Goal: Find specific page/section: Find specific page/section

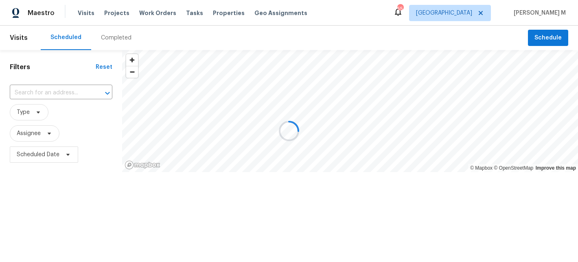
click at [156, 14] on div at bounding box center [289, 131] width 578 height 262
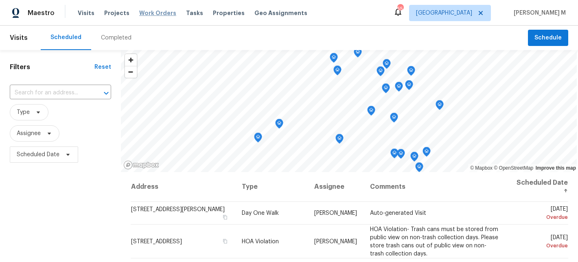
click at [160, 10] on span "Work Orders" at bounding box center [157, 13] width 37 height 8
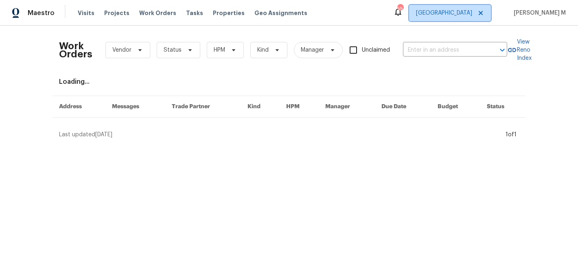
click at [461, 20] on span "[GEOGRAPHIC_DATA]" at bounding box center [450, 13] width 82 height 16
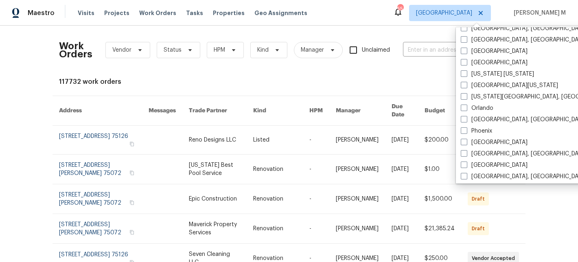
scroll to position [545, 0]
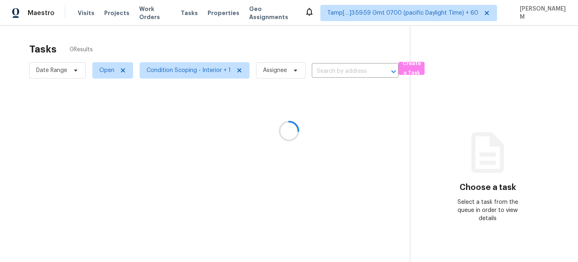
click at [158, 13] on div at bounding box center [289, 131] width 578 height 262
click at [158, 14] on div at bounding box center [289, 131] width 578 height 262
click at [159, 14] on div at bounding box center [289, 131] width 578 height 262
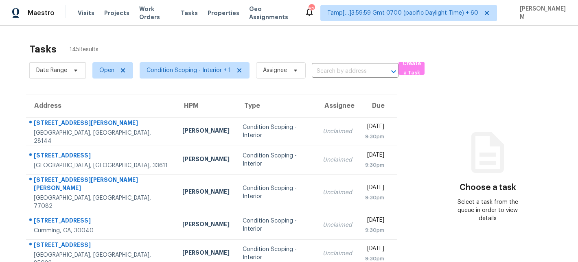
click at [159, 14] on span "Work Orders" at bounding box center [155, 13] width 32 height 16
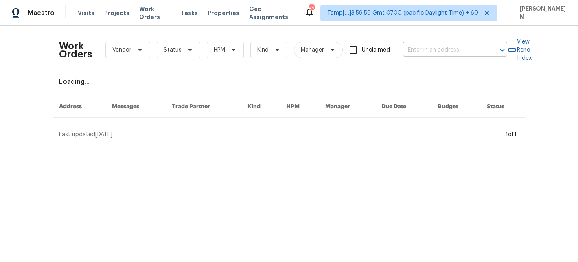
click at [432, 52] on input "text" at bounding box center [443, 50] width 81 height 13
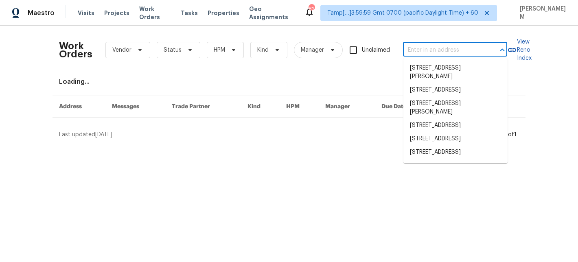
paste input "322 Chatuga Ln Loudon, TN 37774"
type input "322 Chatuga Ln Loudon, TN 37774"
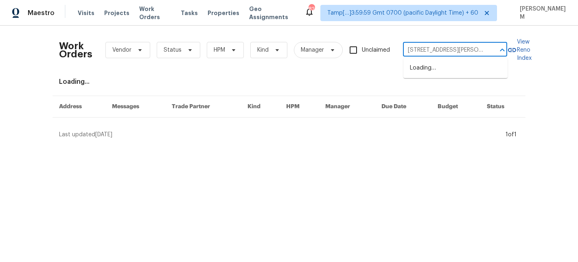
scroll to position [0, 14]
click at [444, 64] on li "322 Chatuga Ln, Loudon, TN 37774" at bounding box center [455, 67] width 104 height 13
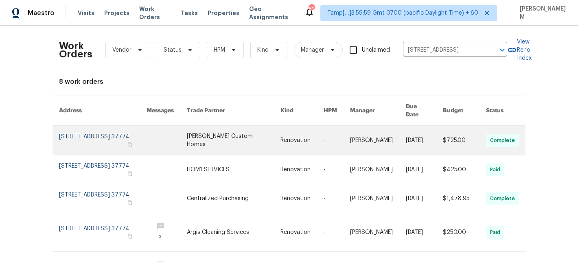
click at [369, 132] on link at bounding box center [378, 140] width 56 height 29
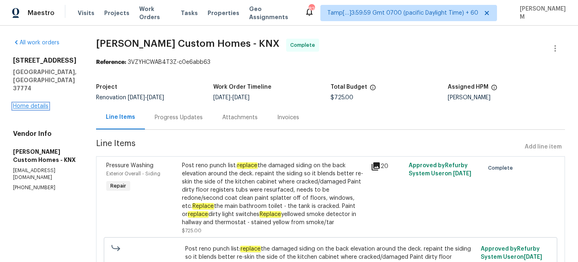
click at [31, 103] on link "Home details" at bounding box center [30, 106] width 35 height 6
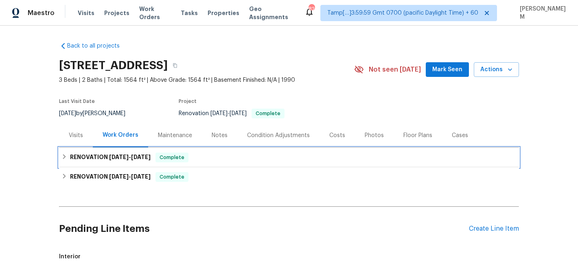
click at [233, 158] on div "RENOVATION 8/18/25 - 8/21/25 Complete" at bounding box center [288, 158] width 455 height 10
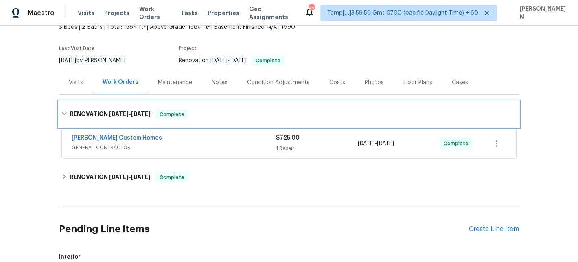
scroll to position [65, 0]
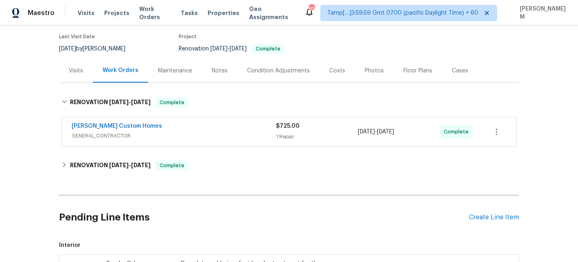
click at [218, 134] on span "GENERAL_CONTRACTOR" at bounding box center [174, 136] width 204 height 8
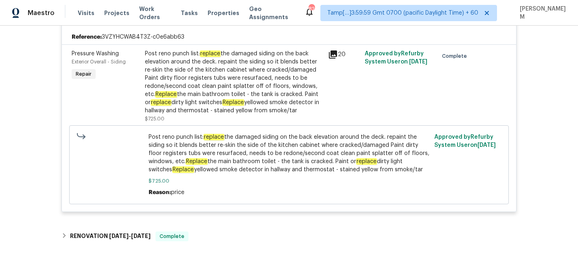
scroll to position [204, 0]
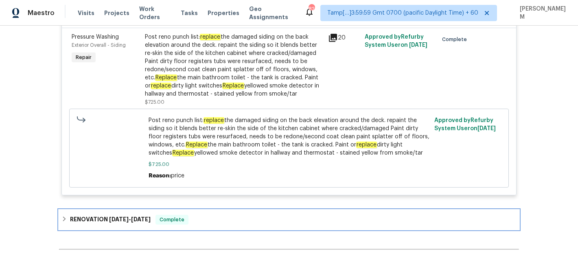
click at [224, 216] on div "RENOVATION 7/24/25 - 8/7/25 Complete" at bounding box center [288, 220] width 455 height 10
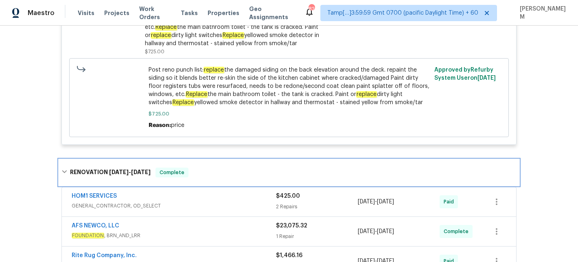
scroll to position [283, 0]
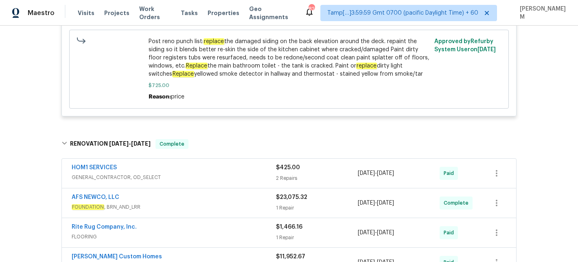
click at [215, 169] on div "HOM1 SERVICES" at bounding box center [174, 169] width 204 height 10
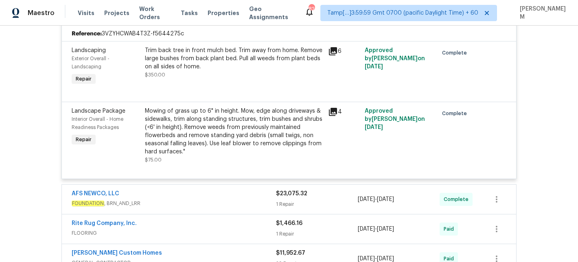
scroll to position [470, 0]
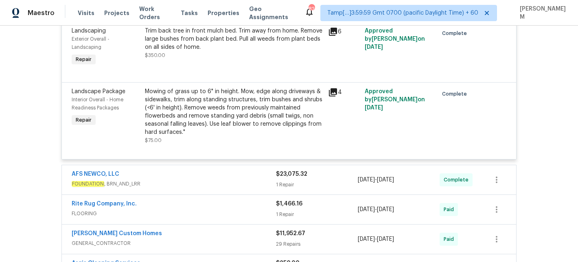
click at [215, 172] on div "AFS NEWCO, LLC" at bounding box center [174, 175] width 204 height 10
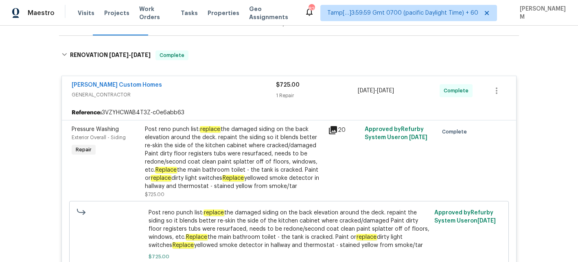
scroll to position [114, 0]
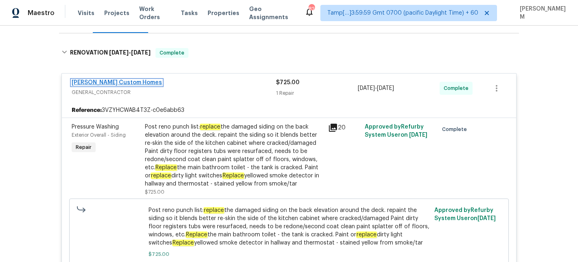
click at [114, 82] on link "Rappa Custom Homes" at bounding box center [117, 83] width 90 height 6
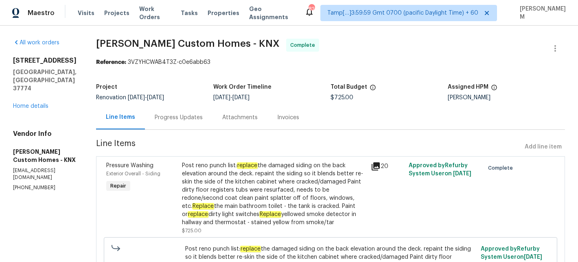
click at [189, 118] on div "Progress Updates" at bounding box center [179, 118] width 48 height 8
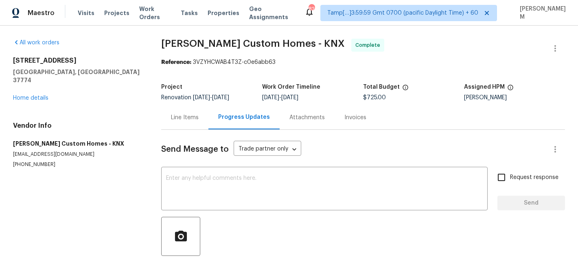
scroll to position [40, 0]
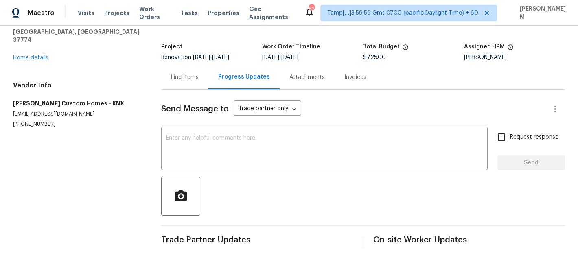
click at [350, 79] on div "Invoices" at bounding box center [355, 77] width 22 height 8
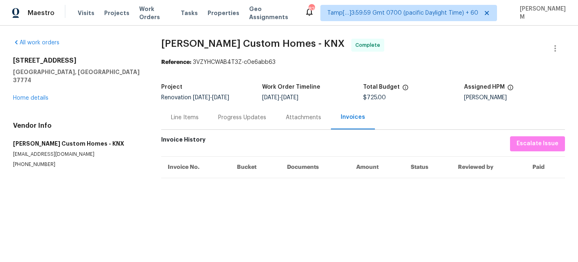
click at [188, 121] on div "Line Items" at bounding box center [185, 118] width 28 height 8
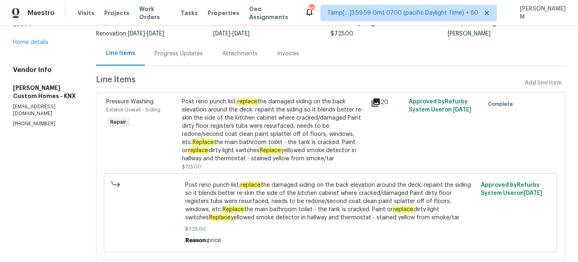
scroll to position [85, 0]
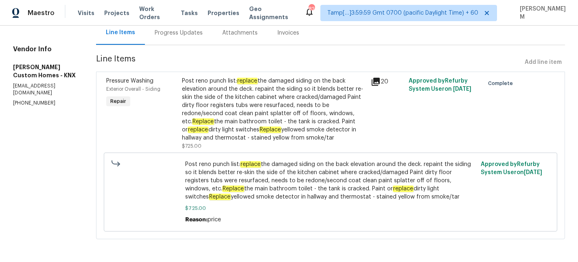
click at [275, 130] on em "Replace" at bounding box center [270, 130] width 22 height 7
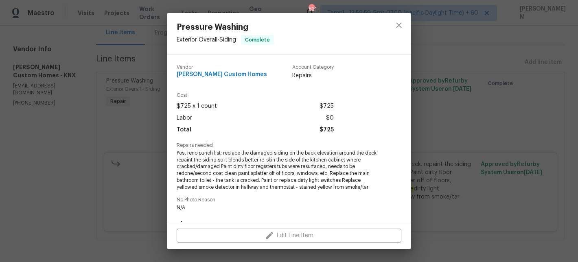
scroll to position [126, 0]
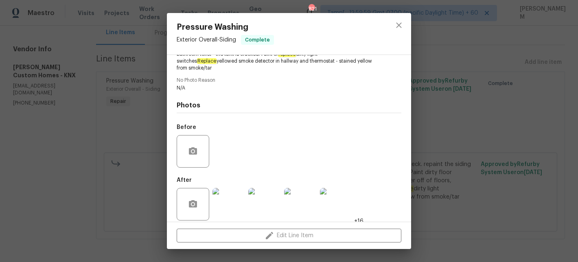
click at [236, 207] on img at bounding box center [228, 204] width 33 height 33
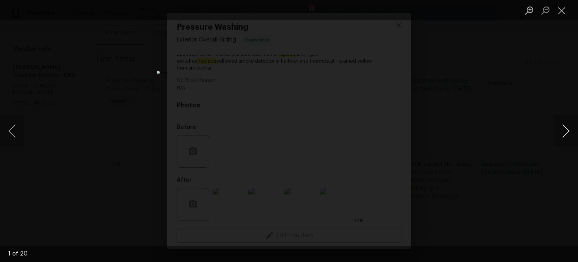
click at [568, 136] on button "Next image" at bounding box center [565, 131] width 24 height 33
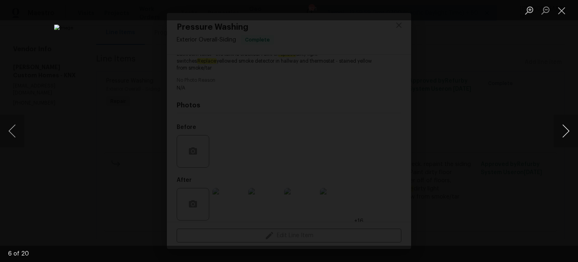
click at [568, 136] on button "Next image" at bounding box center [565, 131] width 24 height 33
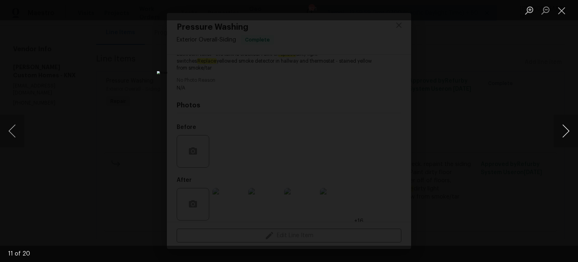
click at [568, 136] on button "Next image" at bounding box center [565, 131] width 24 height 33
click at [562, 13] on button "Close lightbox" at bounding box center [561, 10] width 16 height 14
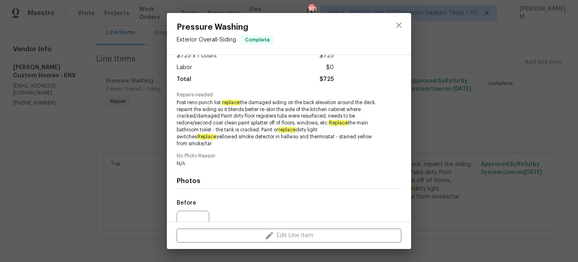
scroll to position [55, 0]
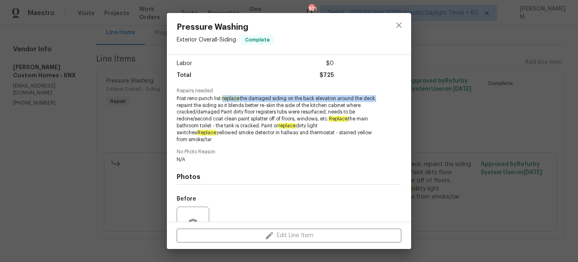
drag, startPoint x: 224, startPoint y: 98, endPoint x: 188, endPoint y: 104, distance: 37.1
click at [188, 104] on span "Post reno punch list: replace the damaged siding on the back elevation around t…" at bounding box center [278, 119] width 202 height 48
copy span "replace the damaged siding on the back elevation around the deck"
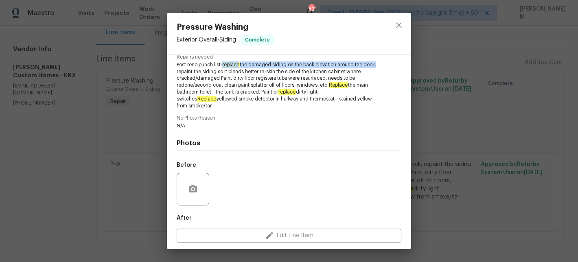
scroll to position [86, 0]
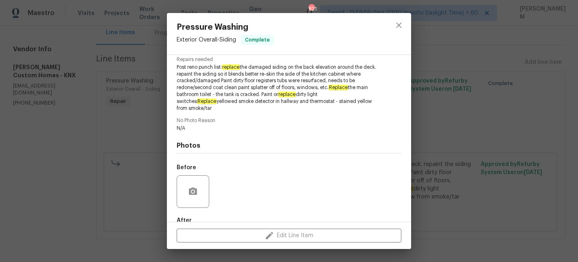
click at [330, 85] on span "Post reno punch list: replace the damaged siding on the back elevation around t…" at bounding box center [278, 88] width 202 height 48
drag, startPoint x: 332, startPoint y: 87, endPoint x: 212, endPoint y: 94, distance: 120.2
click at [212, 94] on span "Post reno punch list: replace the damaged siding on the back elevation around t…" at bounding box center [278, 88] width 202 height 48
copy span "Replace the main bathroom toilet"
drag, startPoint x: 344, startPoint y: 93, endPoint x: 294, endPoint y: 100, distance: 50.2
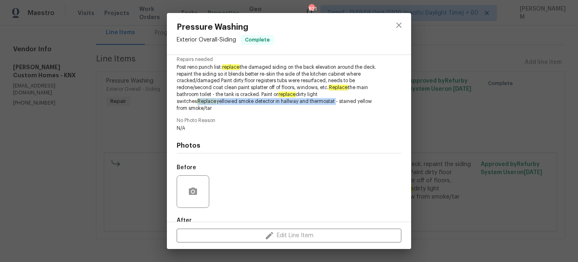
click at [294, 100] on span "Post reno punch list: replace the damaged siding on the back elevation around t…" at bounding box center [278, 88] width 202 height 48
copy span "Replace yellowed smoke detector in hallway and thermostat"
click at [140, 54] on div "Pressure Washing Exterior Overall - Siding Complete Vendor Rappa Custom Homes A…" at bounding box center [289, 131] width 578 height 262
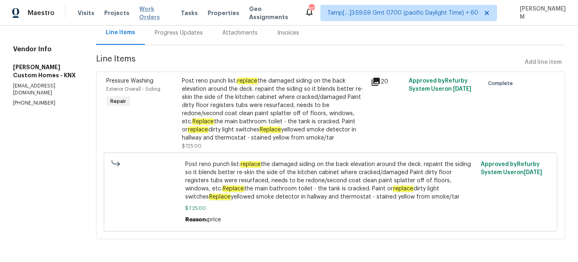
click at [145, 12] on span "Work Orders" at bounding box center [155, 13] width 32 height 16
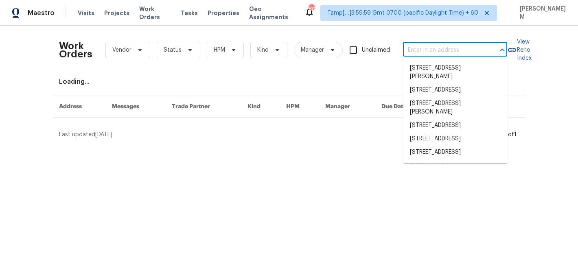
click at [450, 51] on input "text" at bounding box center [443, 50] width 81 height 13
paste input "549 Florida Ave Herndon true 204, VA 20170"
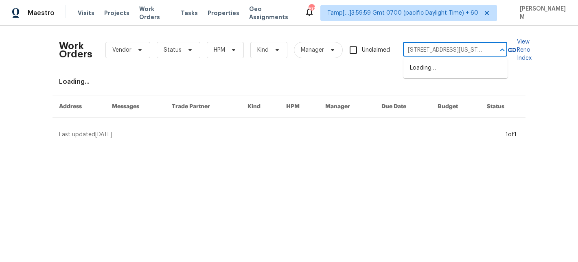
scroll to position [0, 41]
drag, startPoint x: 458, startPoint y: 49, endPoint x: 458, endPoint y: 55, distance: 5.7
click at [458, 49] on input "549 Florida Ave Herndon true 204, VA 20170" at bounding box center [443, 50] width 81 height 13
type input "549 Florida Ave Herndon, VA 20170"
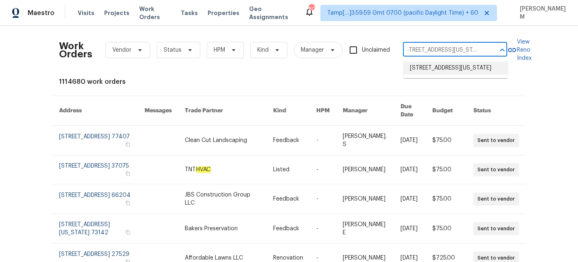
click at [460, 70] on li "549 Florida Ave Apt 204, Herndon, VA 20170" at bounding box center [455, 67] width 104 height 13
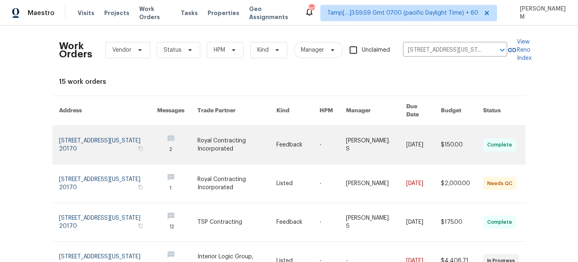
click at [330, 134] on link at bounding box center [332, 145] width 26 height 38
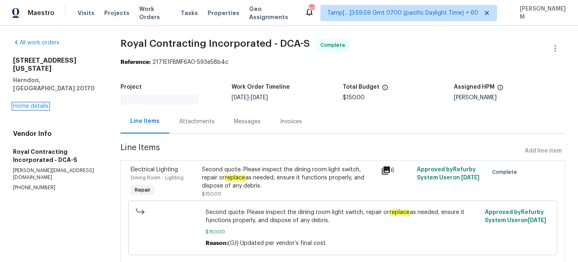
click at [41, 103] on link "Home details" at bounding box center [30, 106] width 35 height 6
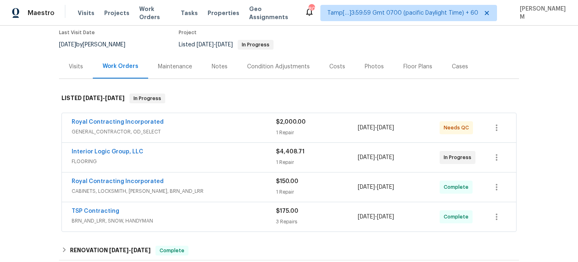
scroll to position [84, 0]
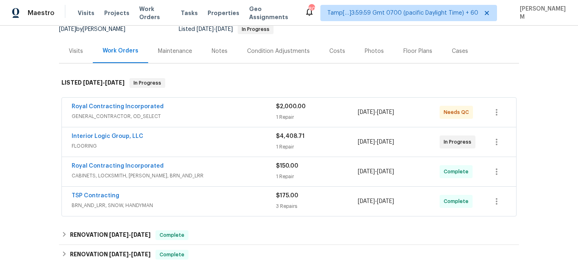
click at [250, 122] on div "Royal Contracting Incorporated GENERAL_CONTRACTOR, OD_SELECT" at bounding box center [174, 113] width 204 height 20
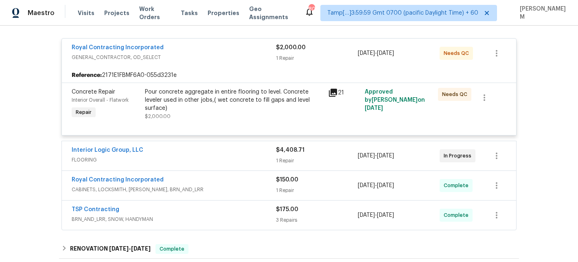
scroll to position [157, 0]
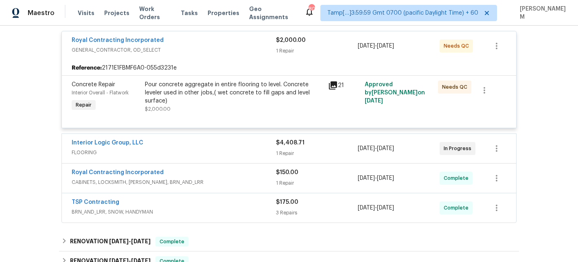
click at [245, 146] on div "Interior Logic Group, LLC" at bounding box center [174, 144] width 204 height 10
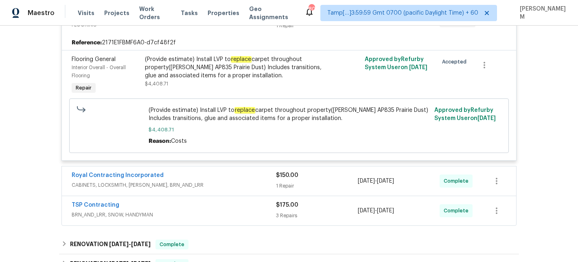
scroll to position [286, 0]
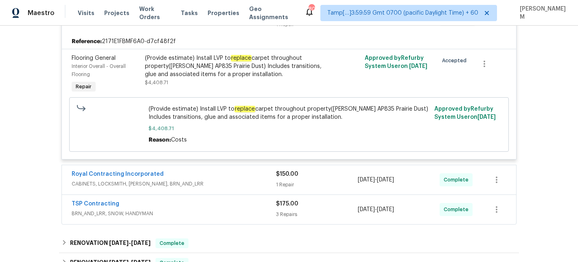
click at [235, 182] on span "CABINETS, LOCKSMITH, HANDYMAN, BRN_AND_LRR" at bounding box center [174, 184] width 204 height 8
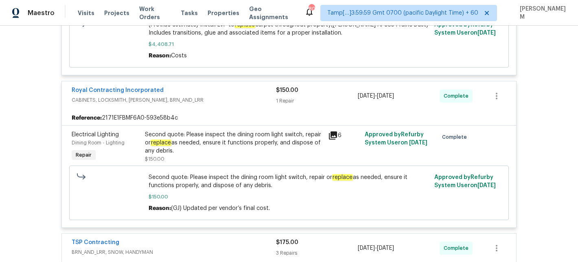
scroll to position [439, 0]
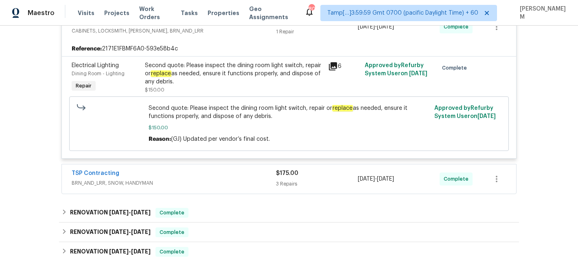
click at [247, 173] on div "TSP Contracting" at bounding box center [174, 174] width 204 height 10
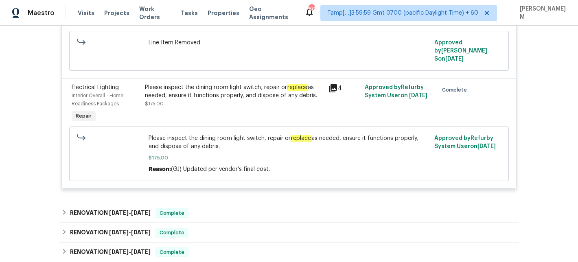
scroll to position [864, 0]
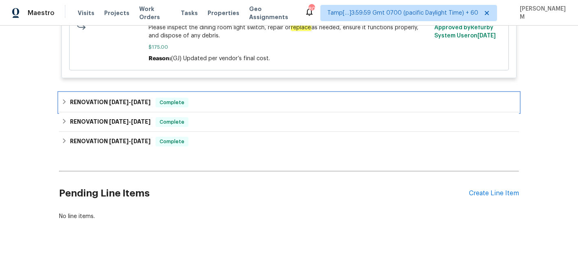
click at [185, 98] on span "Complete" at bounding box center [171, 102] width 31 height 8
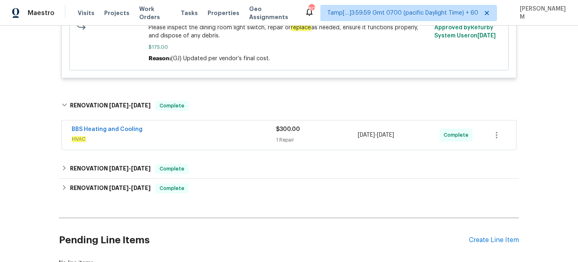
click at [214, 125] on div "BBS Heating and Cooling" at bounding box center [174, 130] width 204 height 10
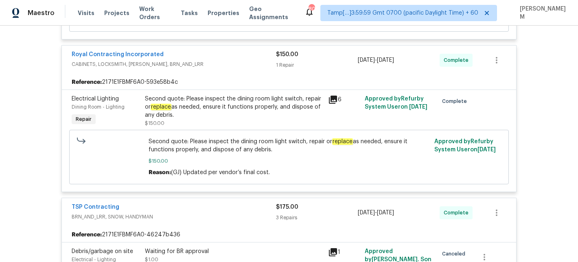
scroll to position [414, 0]
